Goal: Task Accomplishment & Management: Complete application form

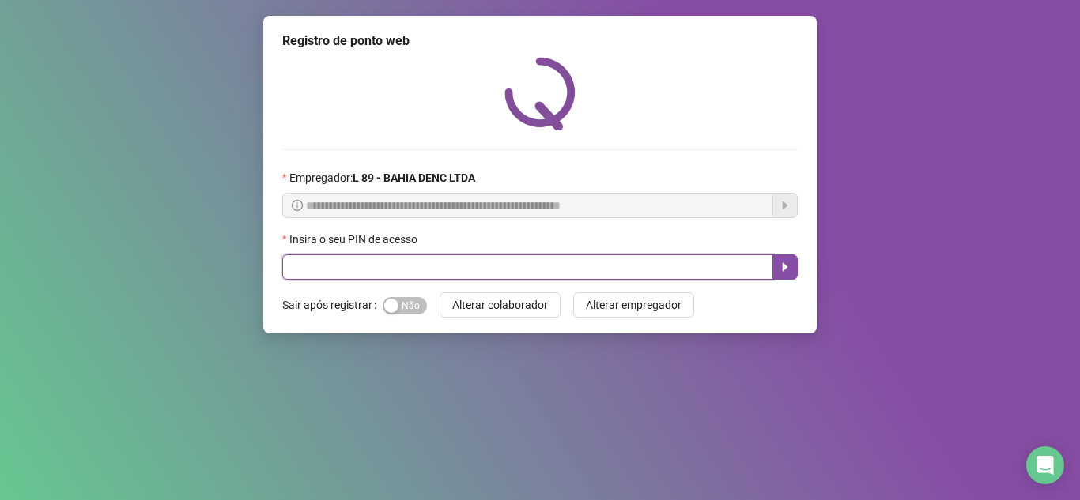
click at [320, 273] on input "text" at bounding box center [527, 267] width 491 height 25
type input "*****"
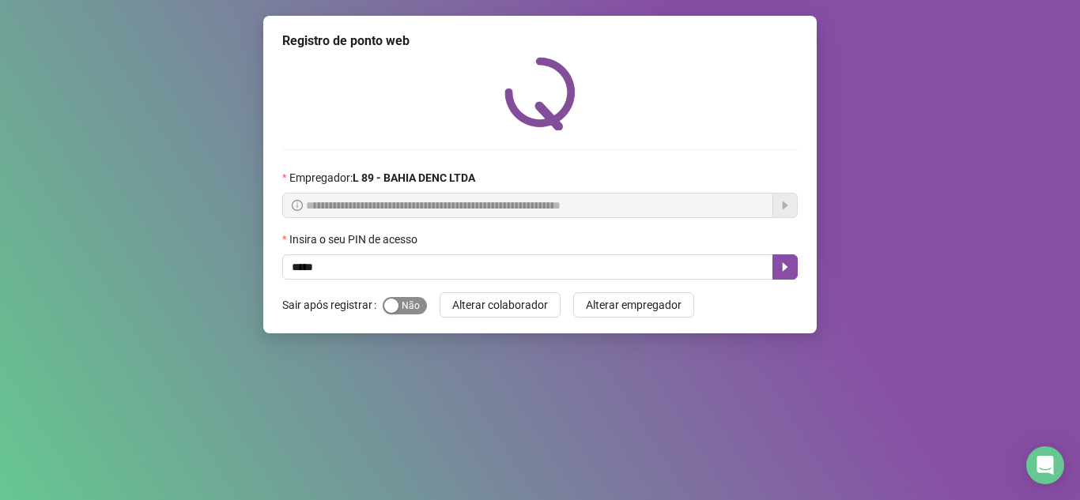
click at [406, 300] on span "Sim Não" at bounding box center [405, 305] width 44 height 17
click at [795, 264] on button "button" at bounding box center [784, 267] width 25 height 25
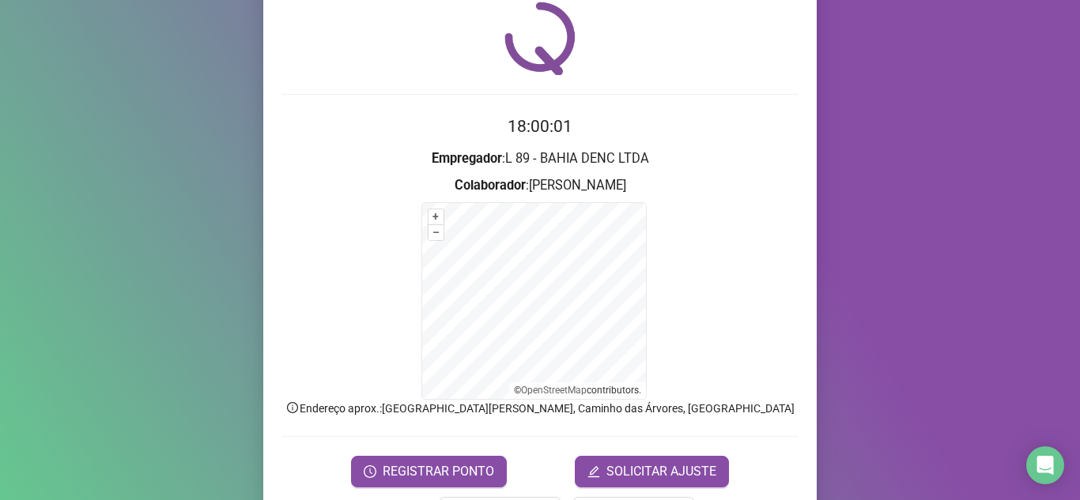
scroll to position [112, 0]
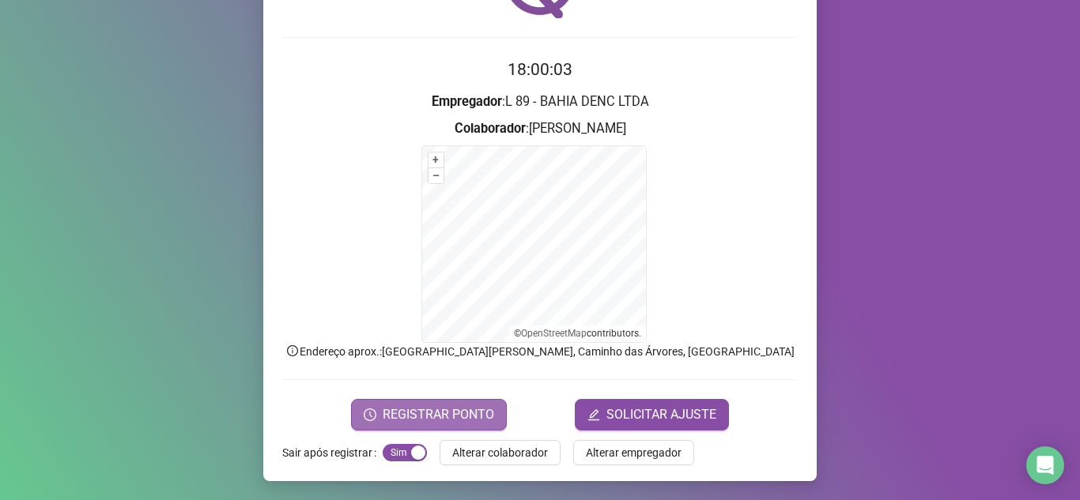
drag, startPoint x: 438, startPoint y: 410, endPoint x: 425, endPoint y: 406, distance: 13.0
click at [429, 407] on span "REGISTRAR PONTO" at bounding box center [438, 415] width 111 height 19
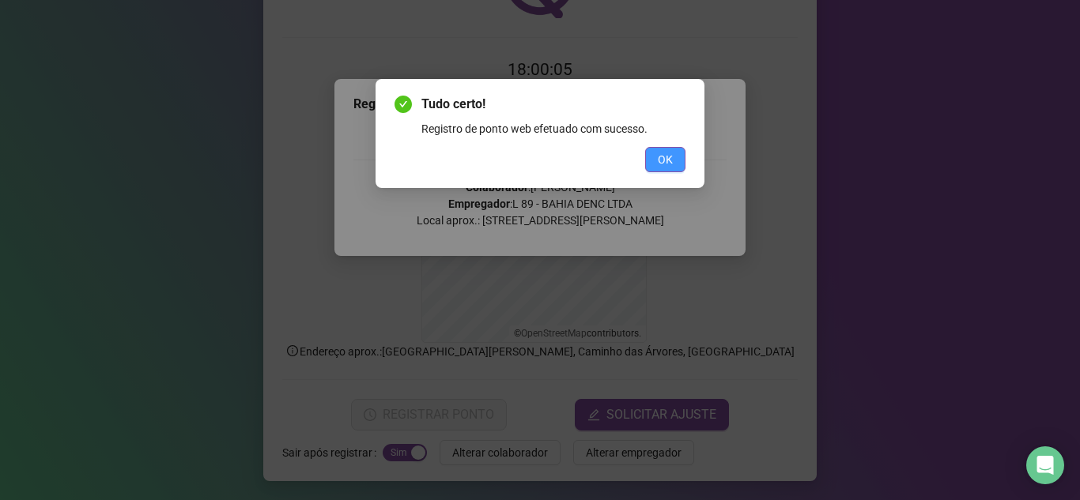
click at [669, 163] on span "OK" at bounding box center [665, 159] width 15 height 17
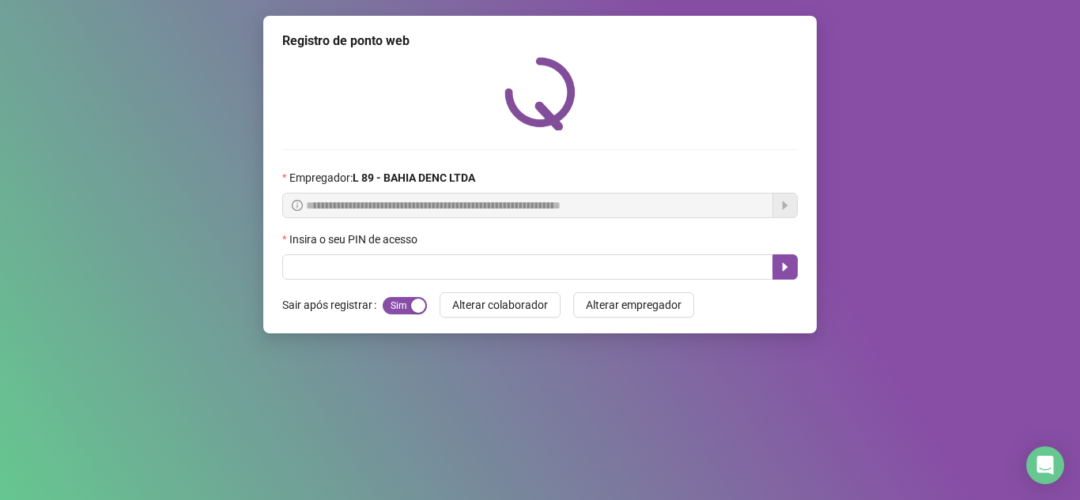
scroll to position [0, 0]
click at [398, 307] on button "Sim Não" at bounding box center [405, 305] width 44 height 17
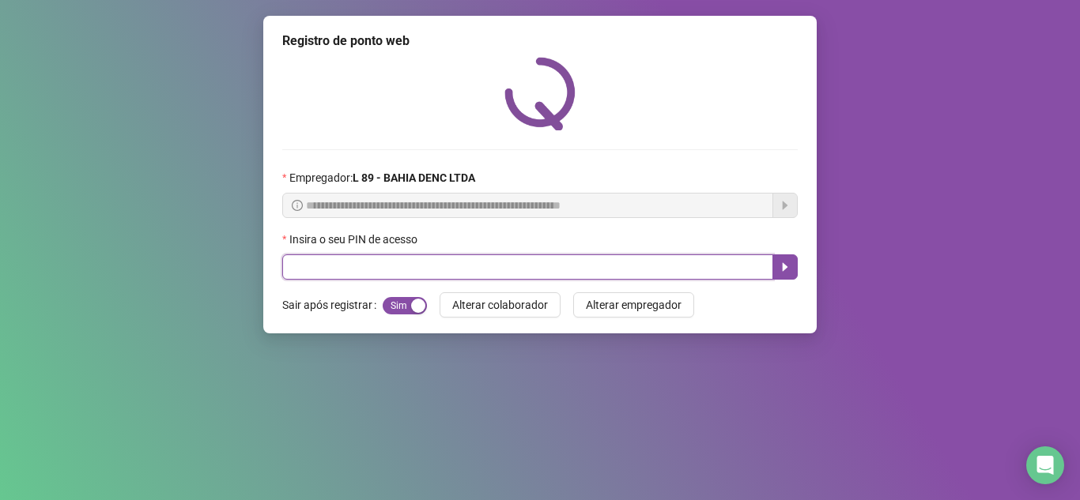
click at [346, 278] on input "text" at bounding box center [527, 267] width 491 height 25
click at [788, 276] on button "button" at bounding box center [784, 267] width 25 height 25
type input "*****"
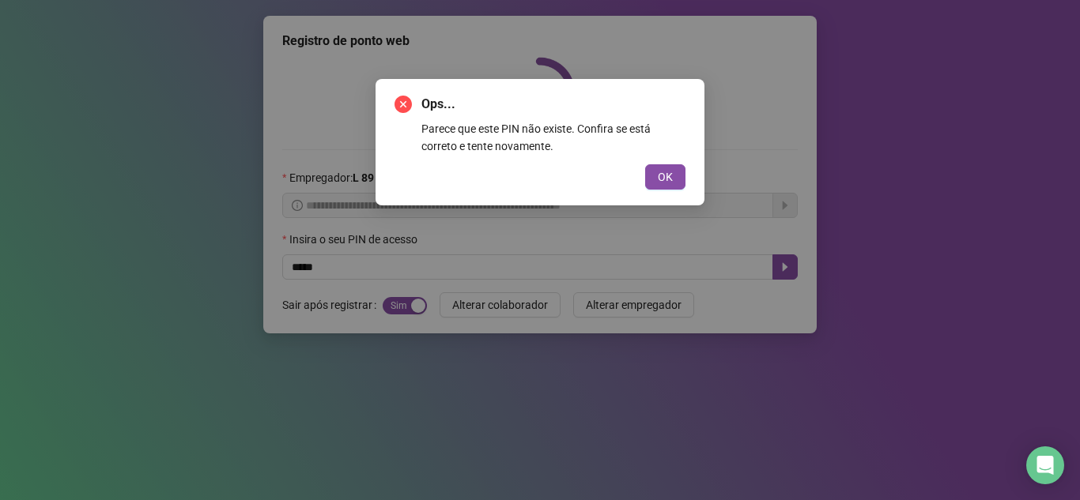
drag, startPoint x: 659, startPoint y: 172, endPoint x: 486, endPoint y: 203, distance: 175.1
click at [652, 172] on button "OK" at bounding box center [665, 176] width 40 height 25
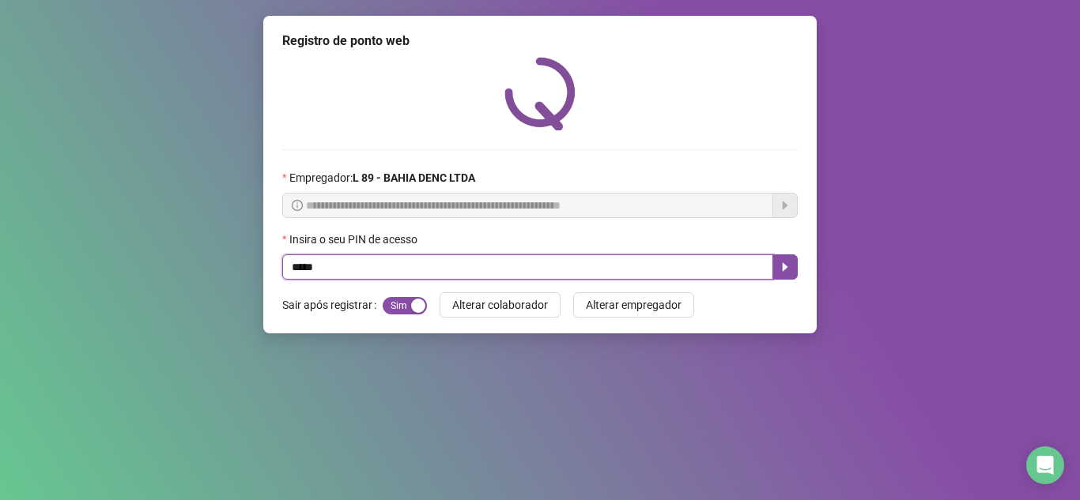
click at [353, 274] on input "*****" at bounding box center [527, 267] width 491 height 25
click at [780, 266] on icon "caret-right" at bounding box center [785, 267] width 13 height 13
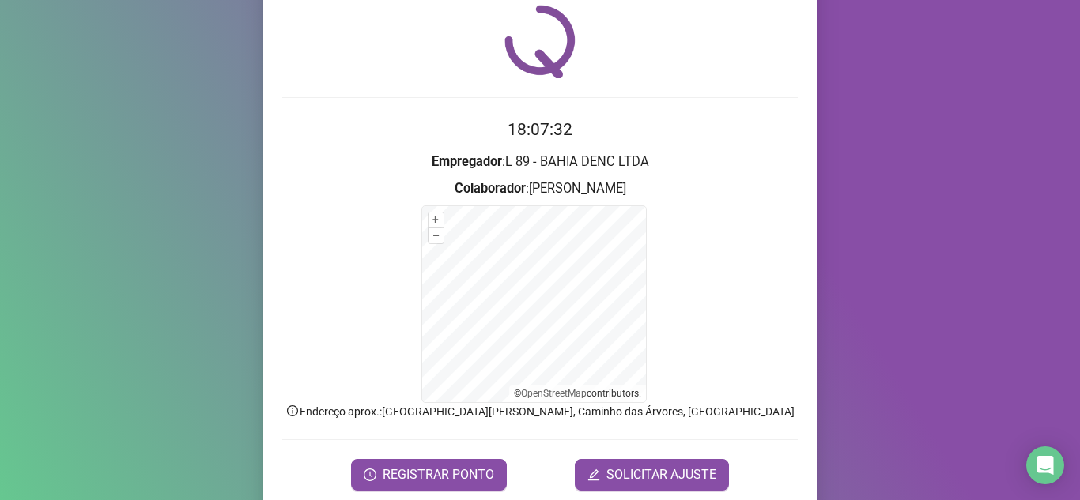
scroll to position [112, 0]
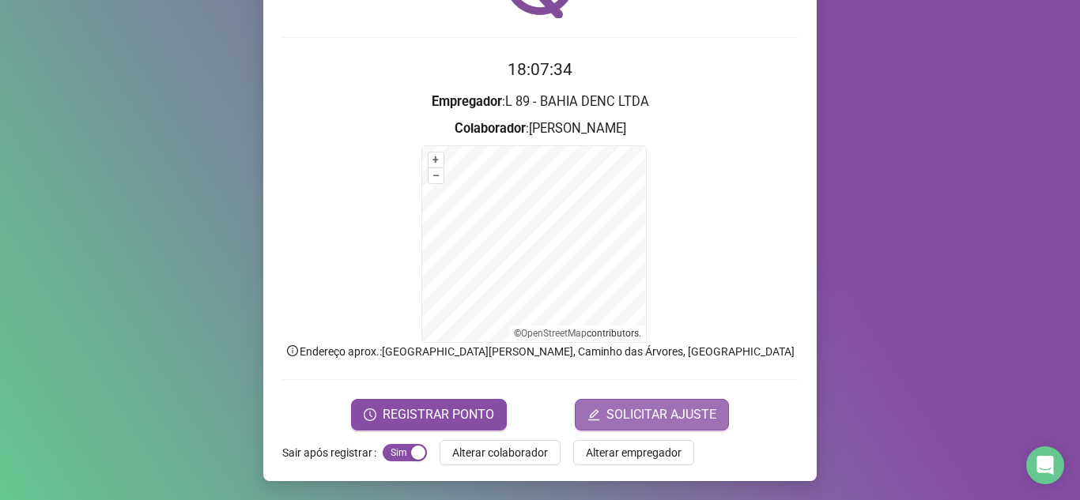
click at [667, 412] on span "SOLICITAR AJUSTE" at bounding box center [661, 415] width 110 height 19
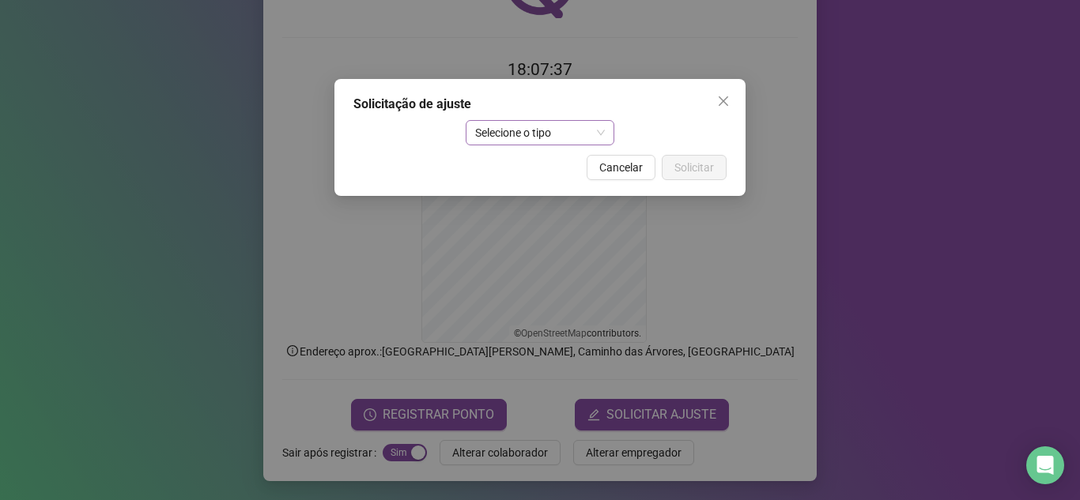
click at [599, 137] on span "Selecione o tipo" at bounding box center [540, 133] width 130 height 24
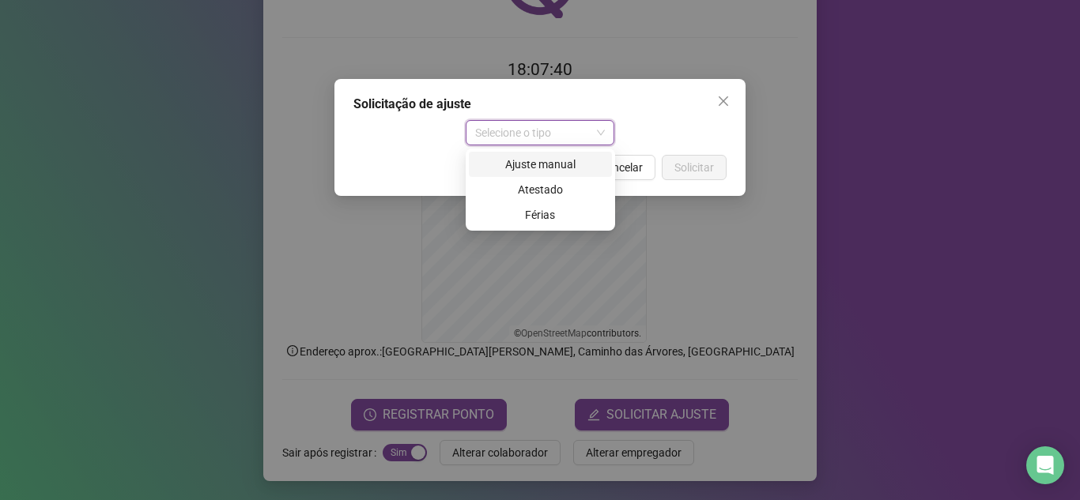
click at [576, 168] on div "Ajuste manual" at bounding box center [540, 164] width 124 height 17
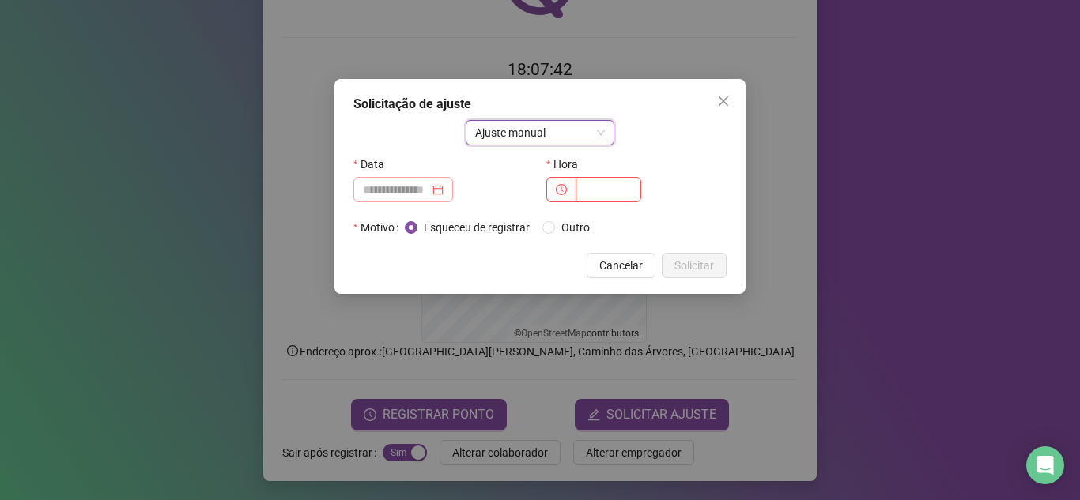
click at [444, 191] on div at bounding box center [403, 189] width 81 height 17
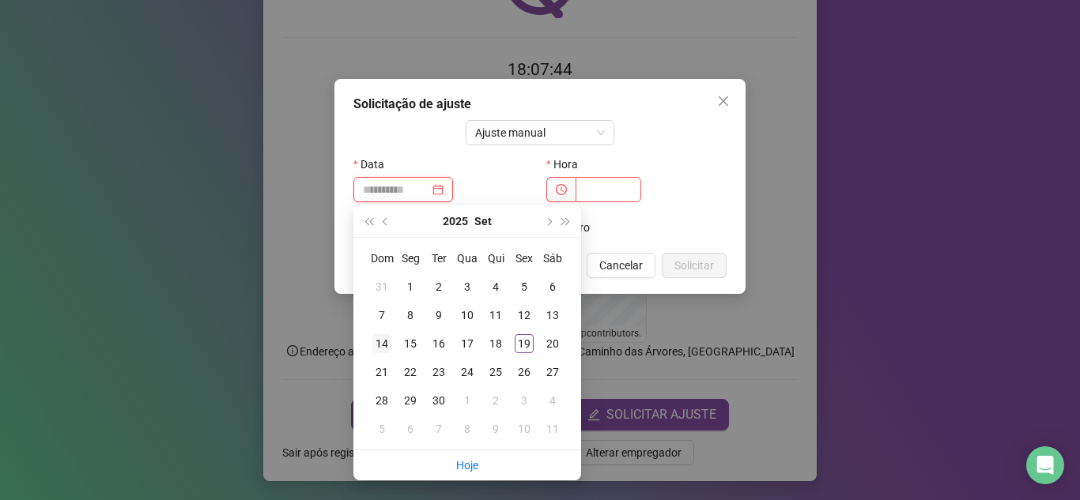
type input "**********"
click at [385, 339] on div "14" at bounding box center [381, 343] width 19 height 19
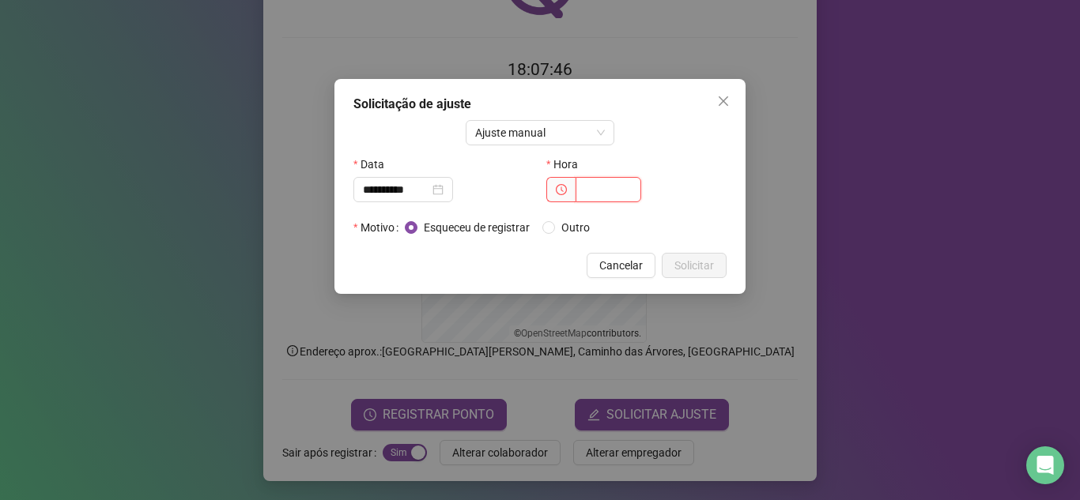
click at [597, 191] on input "text" at bounding box center [609, 189] width 66 height 25
type input "*****"
click at [701, 270] on span "Solicitar" at bounding box center [694, 265] width 40 height 17
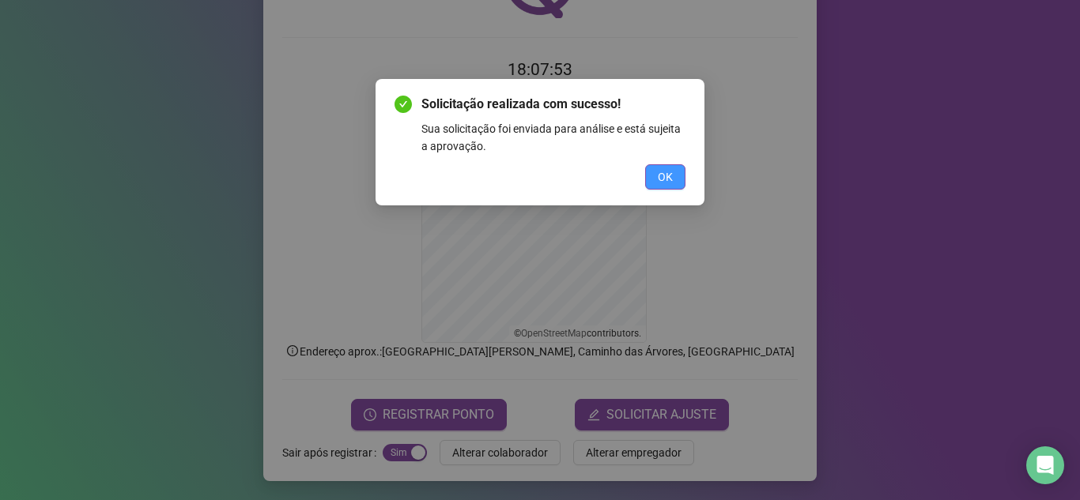
click at [676, 179] on button "OK" at bounding box center [665, 176] width 40 height 25
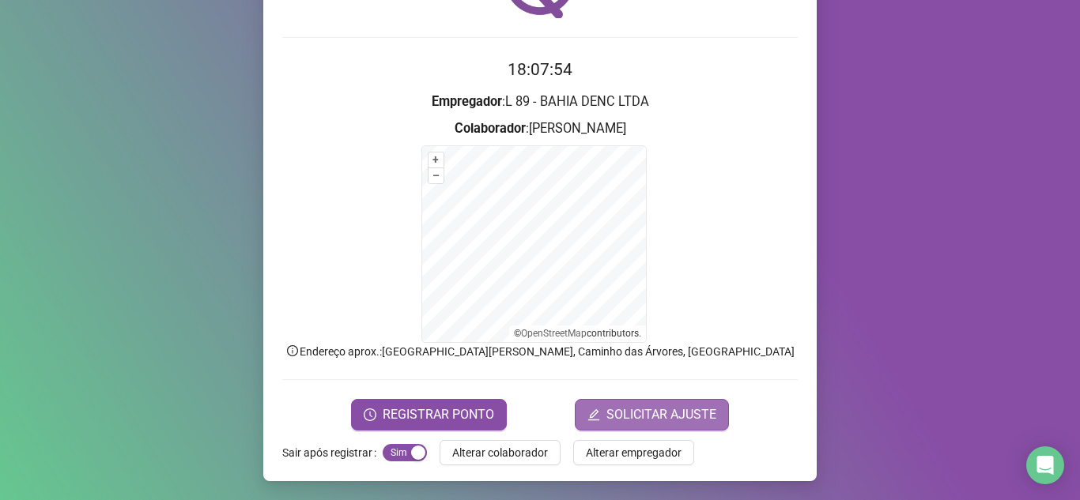
click at [674, 417] on span "SOLICITAR AJUSTE" at bounding box center [661, 415] width 110 height 19
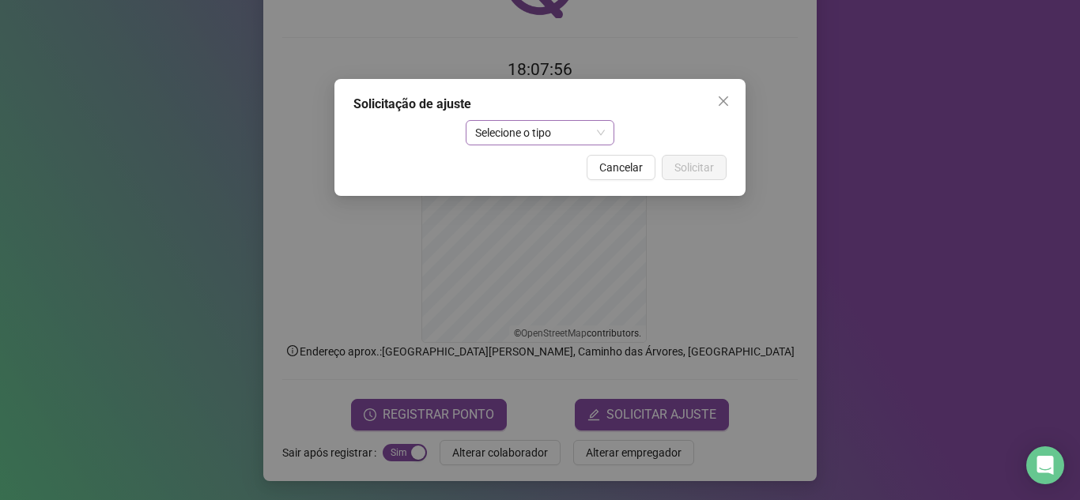
click at [596, 142] on span "Selecione o tipo" at bounding box center [540, 133] width 130 height 24
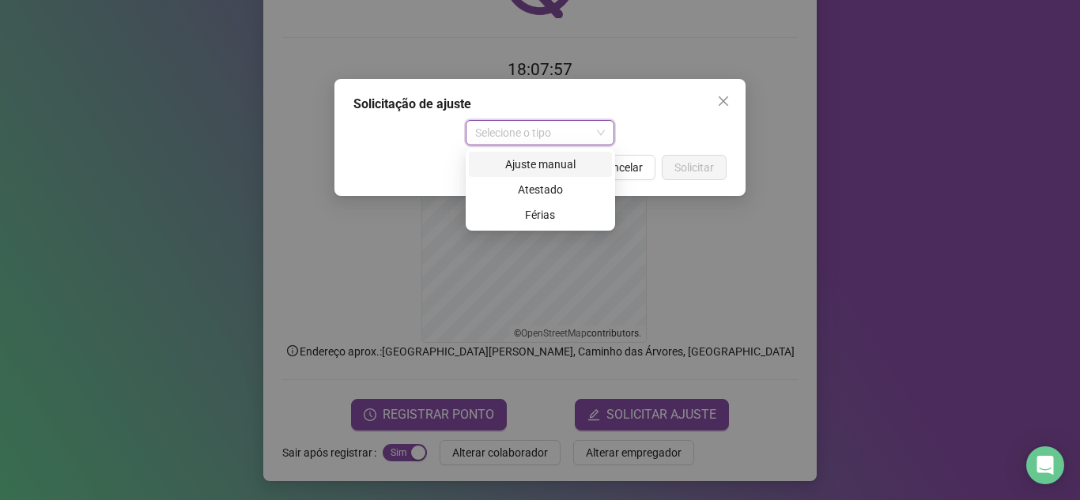
click at [577, 161] on div "Ajuste manual" at bounding box center [540, 164] width 124 height 17
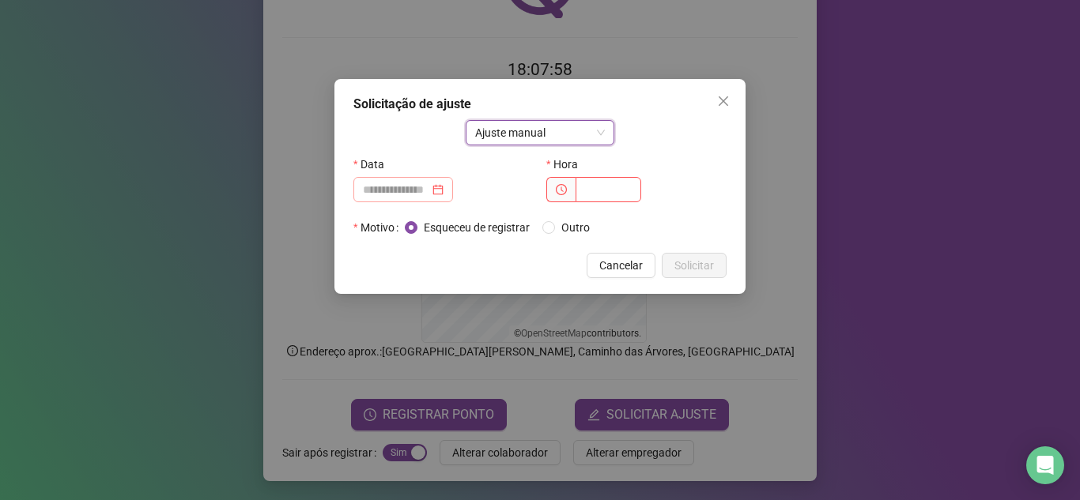
click at [444, 189] on div at bounding box center [403, 189] width 81 height 17
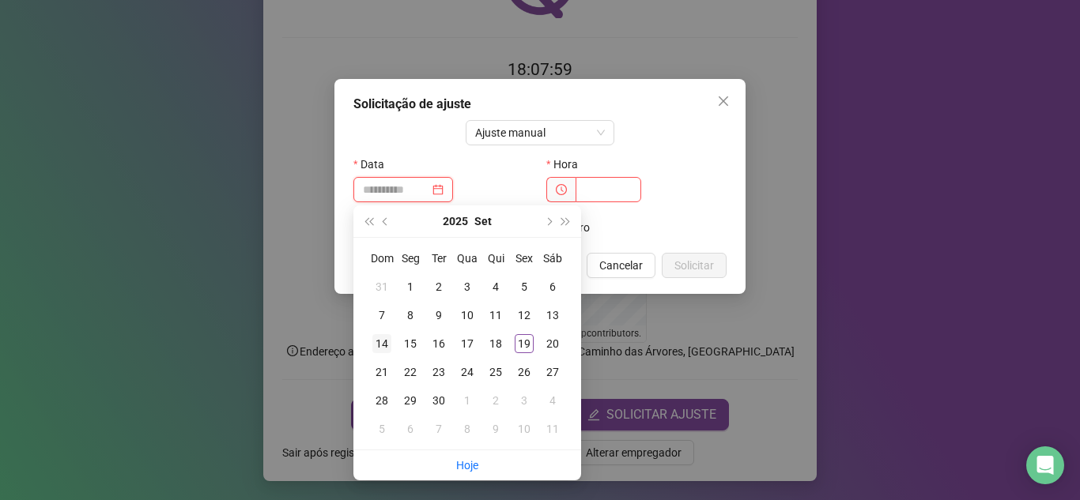
type input "**********"
click at [385, 343] on div "14" at bounding box center [381, 343] width 19 height 19
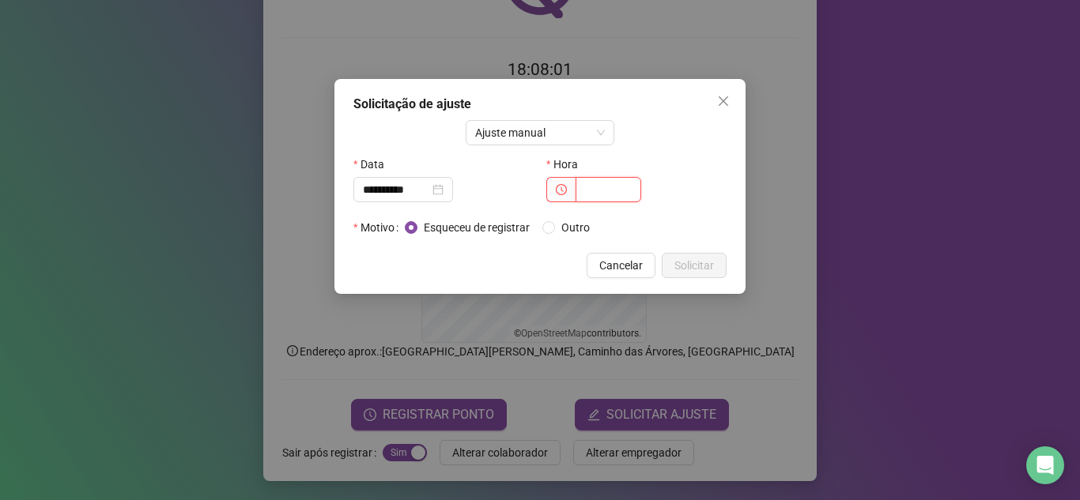
click at [619, 188] on input "text" at bounding box center [609, 189] width 66 height 25
type input "*****"
click at [693, 267] on span "Solicitar" at bounding box center [694, 265] width 40 height 17
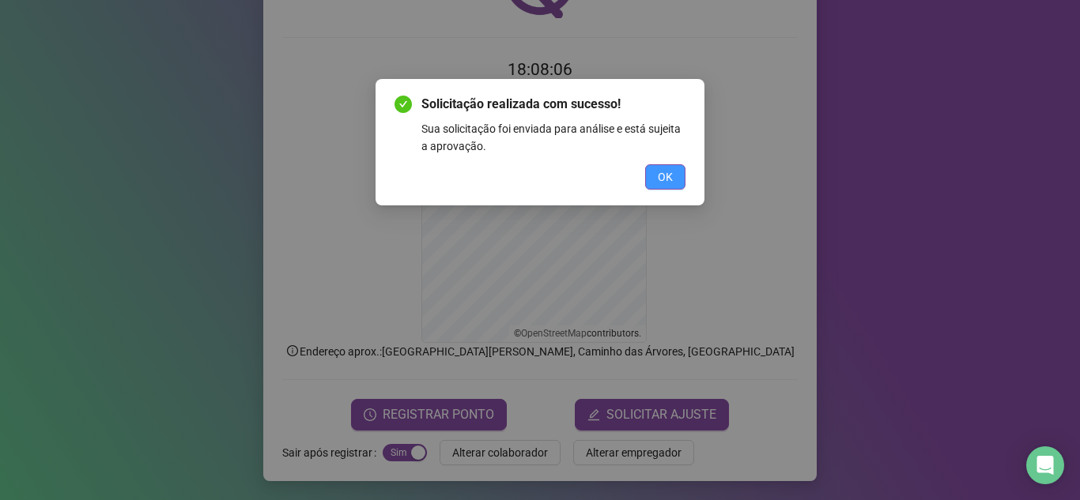
click at [674, 178] on button "OK" at bounding box center [665, 176] width 40 height 25
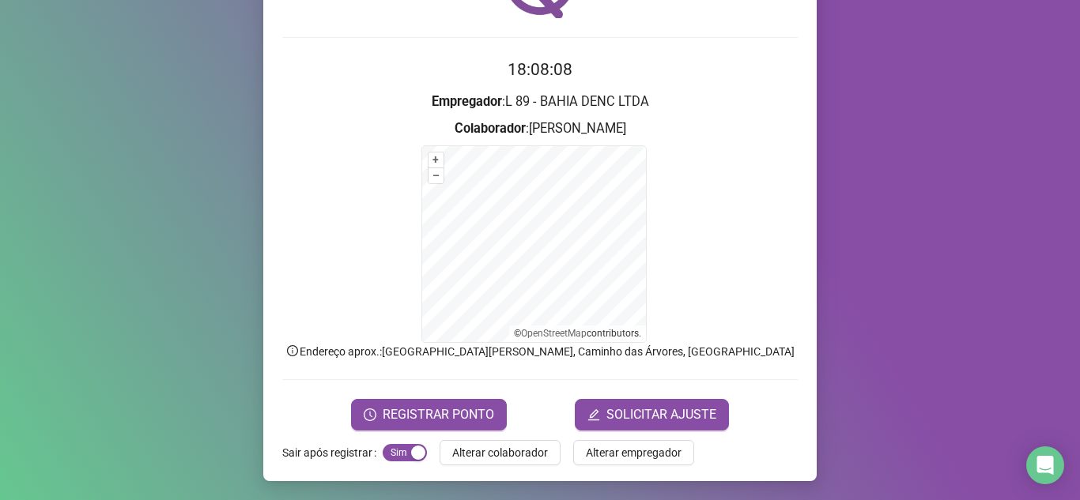
scroll to position [0, 0]
